Goal: Information Seeking & Learning: Find specific page/section

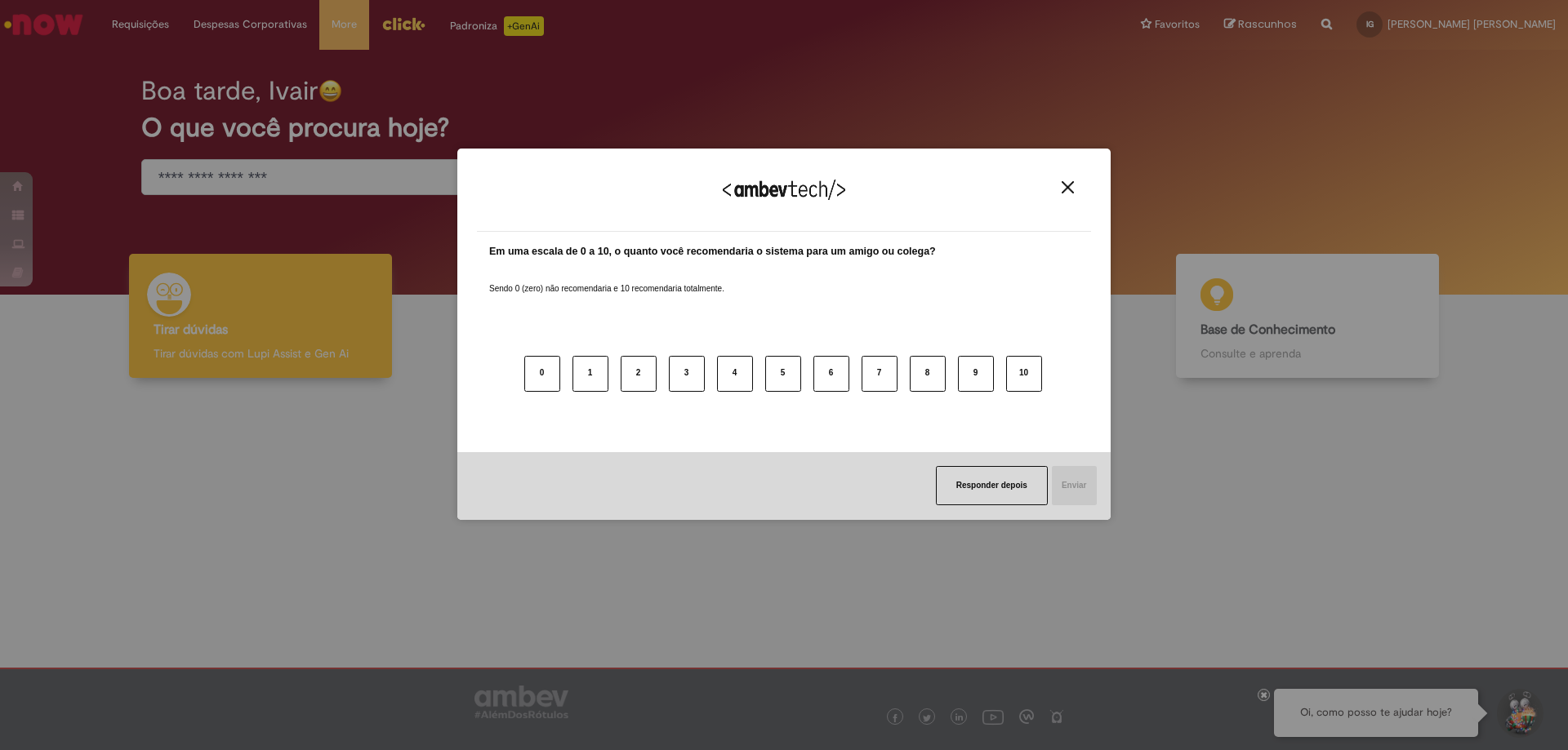
click at [1069, 188] on img "Close" at bounding box center [1068, 188] width 13 height 13
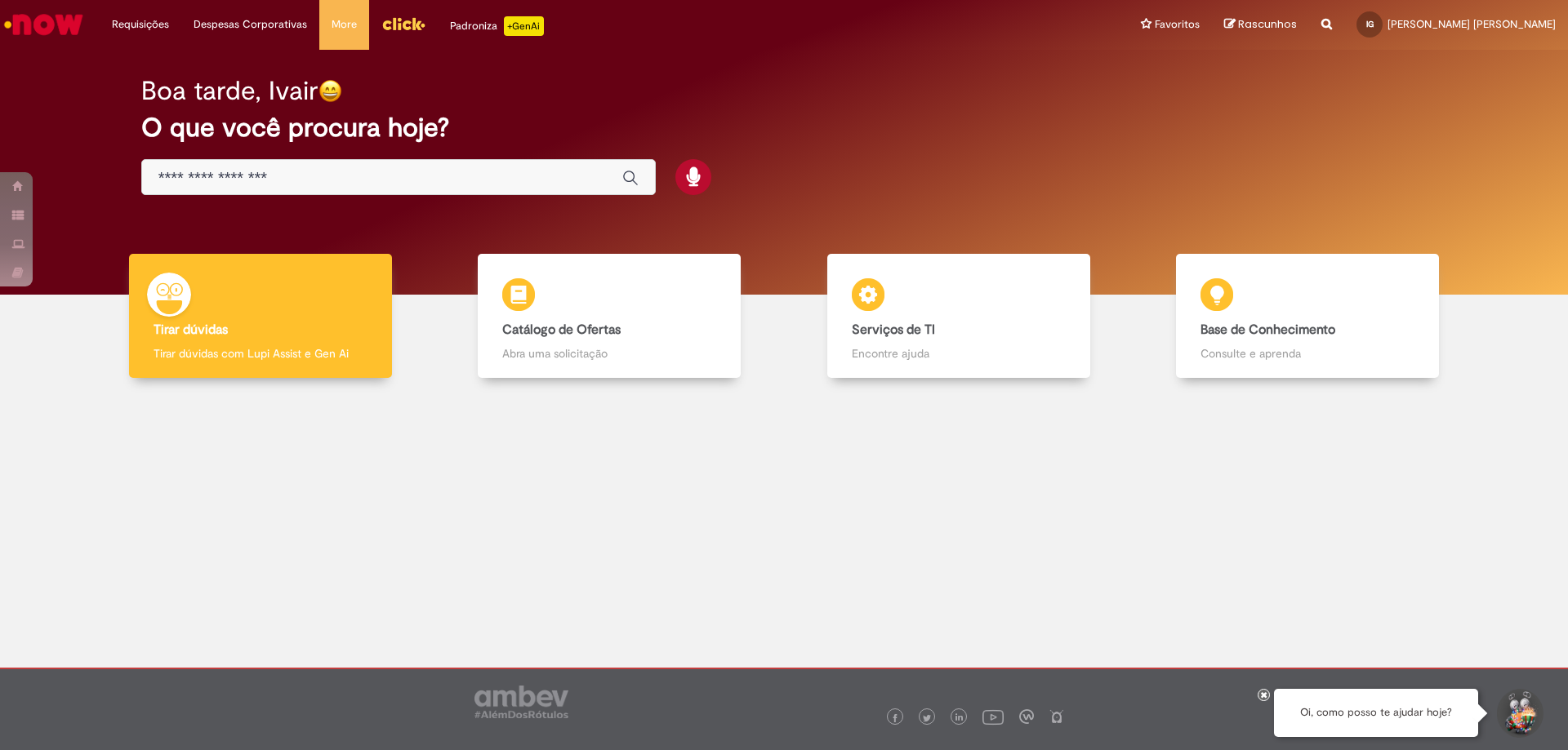
click at [265, 183] on input "Basta digitar aqui" at bounding box center [382, 178] width 447 height 19
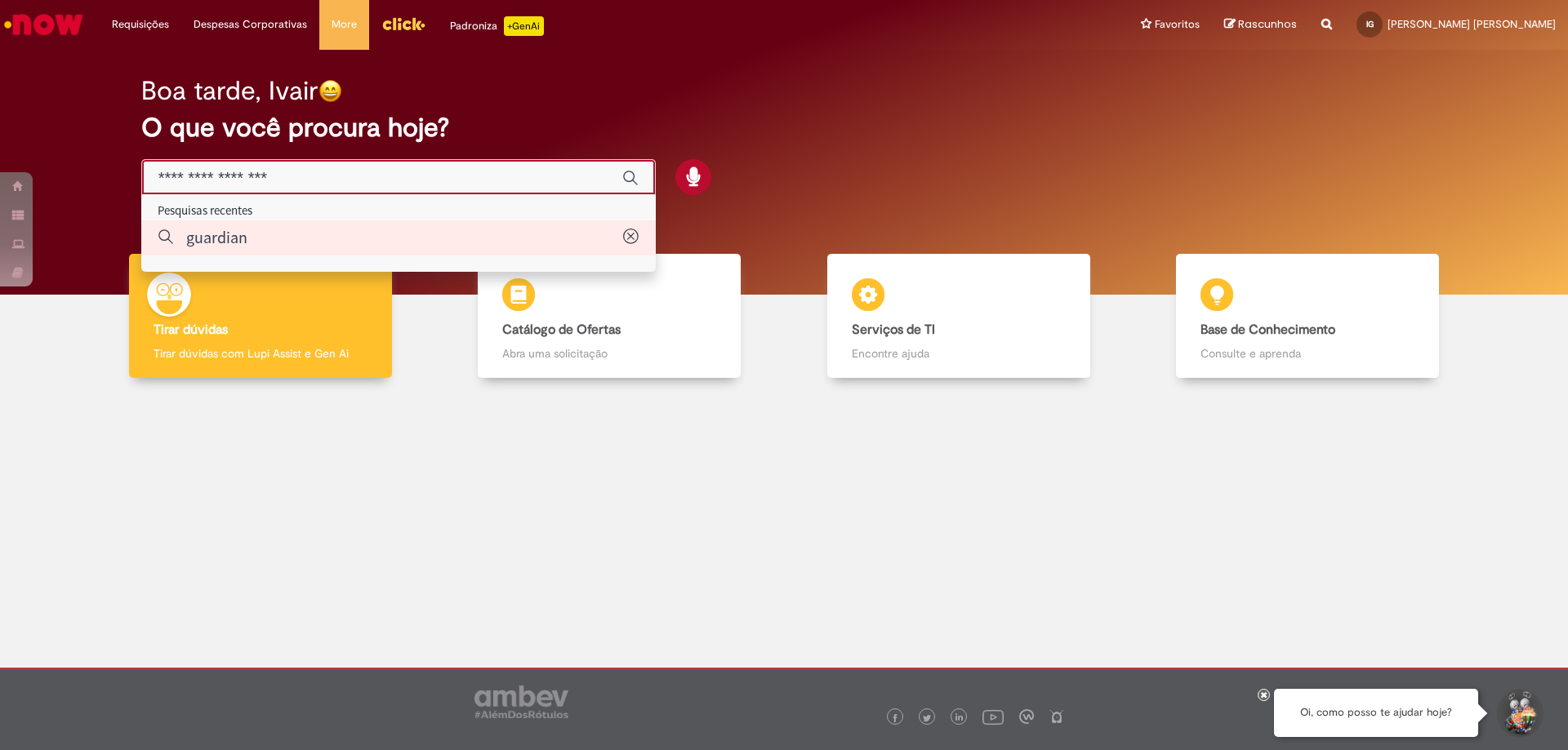
type input "********"
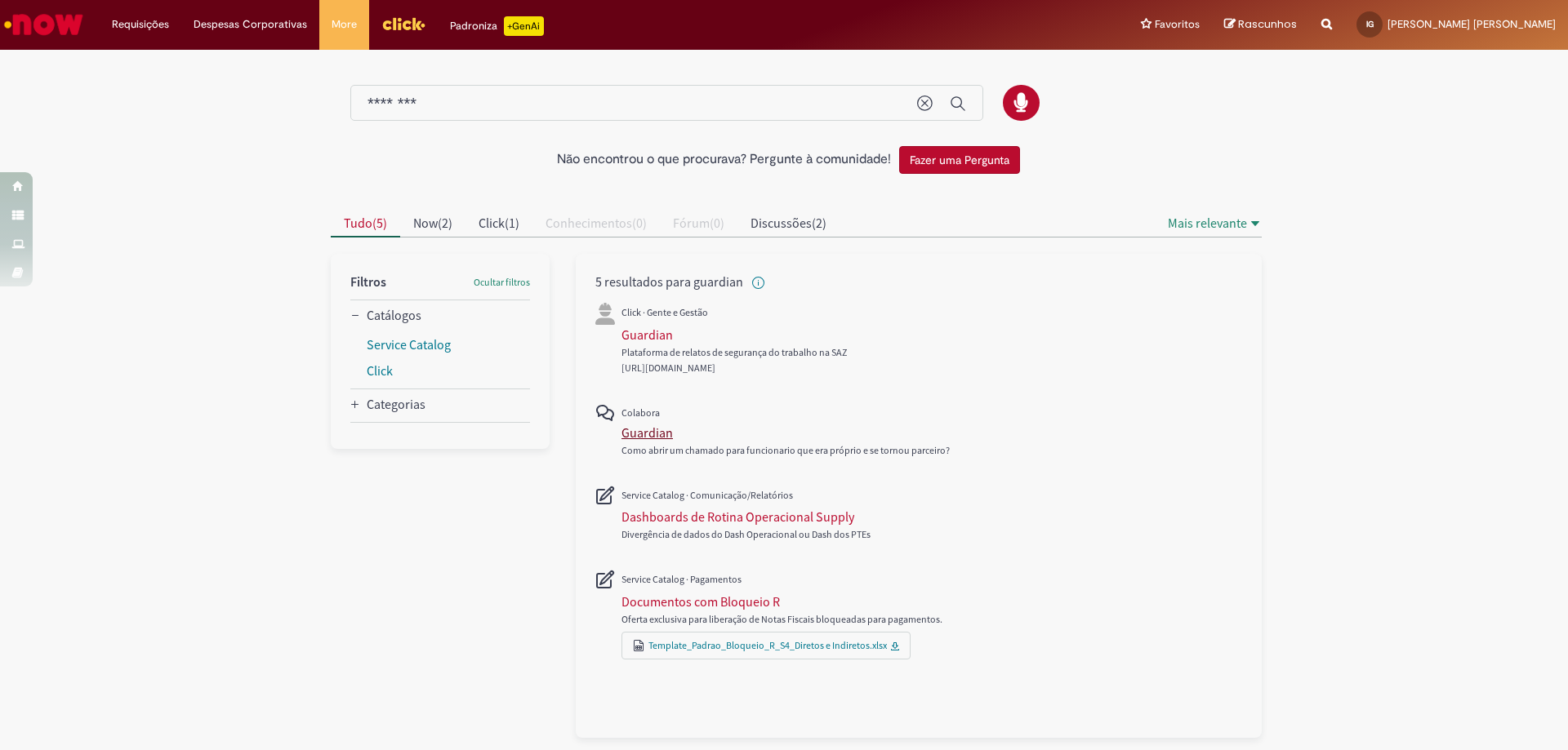
click at [656, 436] on div "Guardian" at bounding box center [647, 433] width 52 height 16
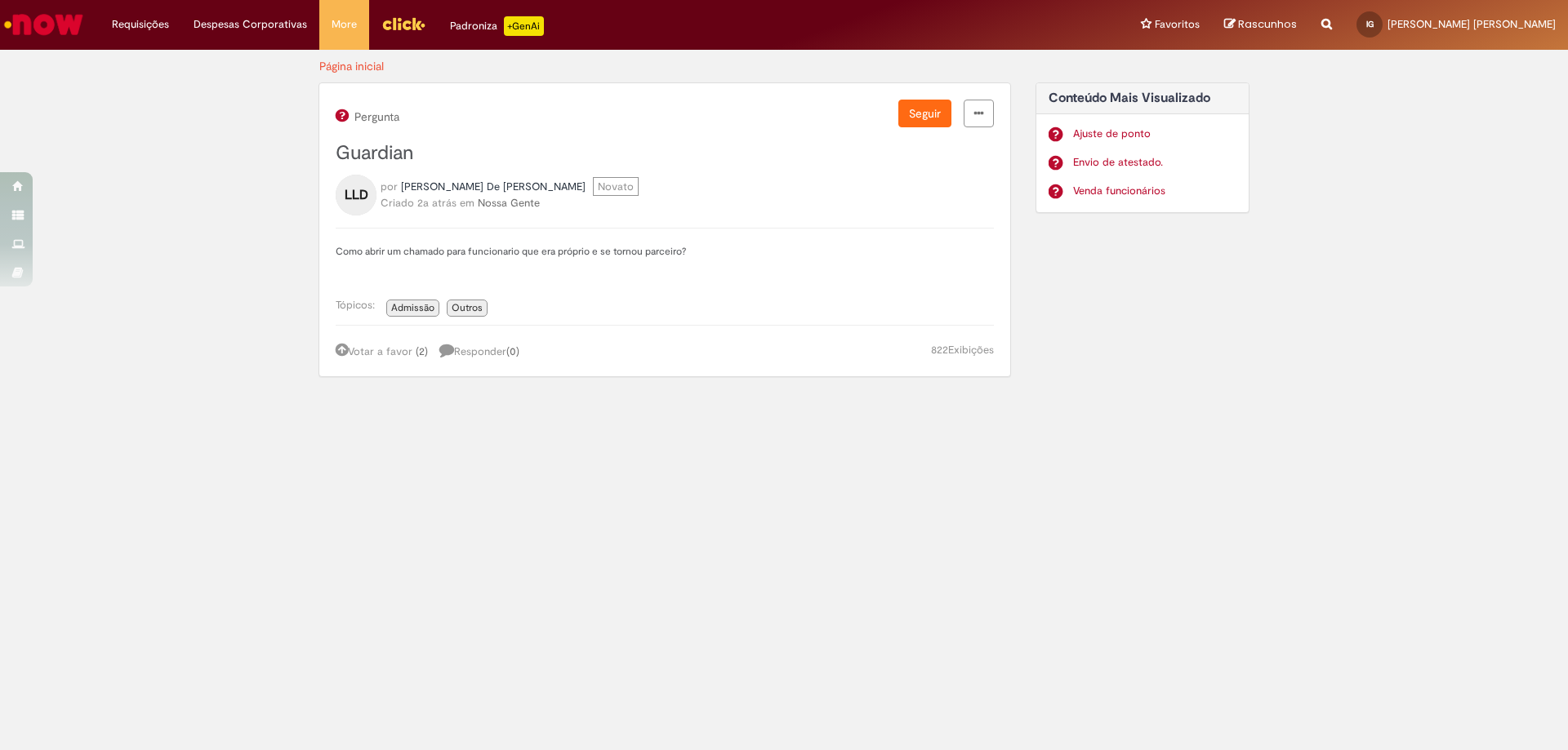
click at [381, 149] on span "Guardian" at bounding box center [375, 153] width 78 height 25
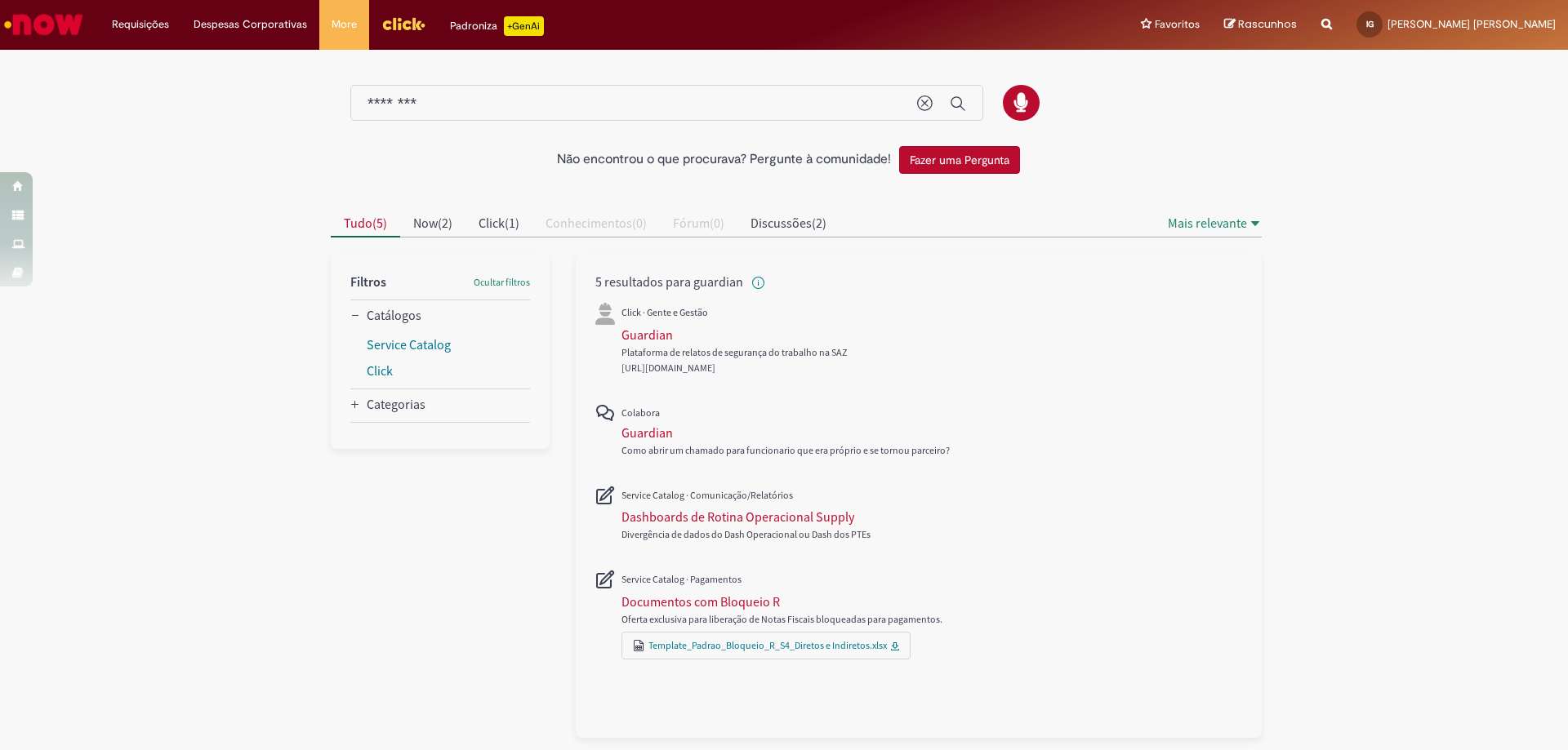
click at [640, 325] on div "Plataforma de relatos de segurança do trabalho na SAZ" at bounding box center [835, 339] width 426 height 73
click at [641, 335] on div "Guardian" at bounding box center [647, 335] width 52 height 16
